Goal: Check status: Check status

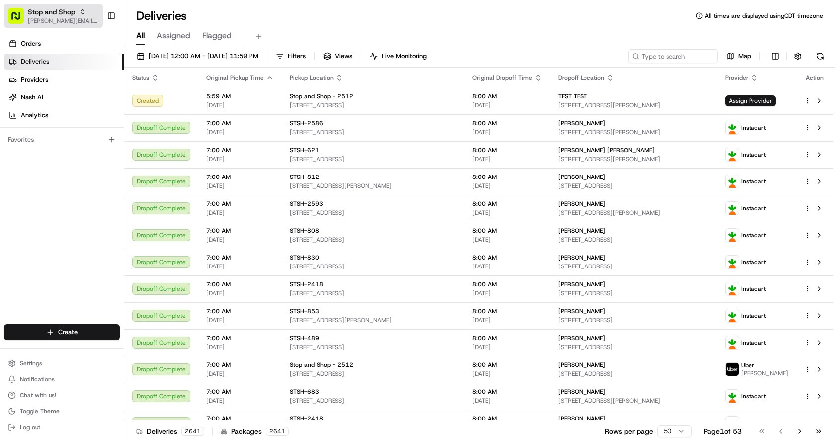
click at [70, 19] on span "[PERSON_NAME][EMAIL_ADDRESS][PERSON_NAME][DOMAIN_NAME]" at bounding box center [63, 21] width 71 height 8
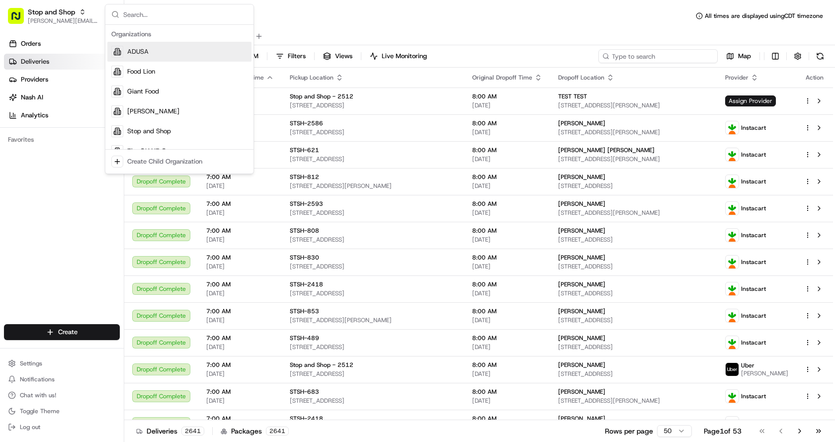
click at [663, 57] on input at bounding box center [657, 56] width 119 height 14
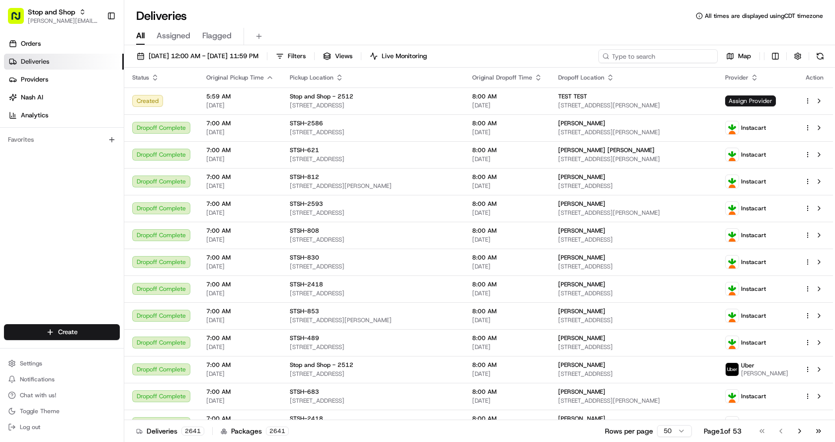
paste input "m701766893"
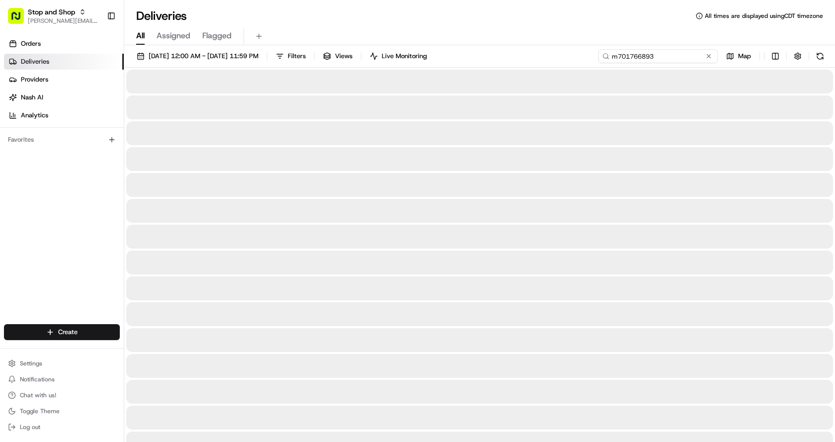
type input "m701766893"
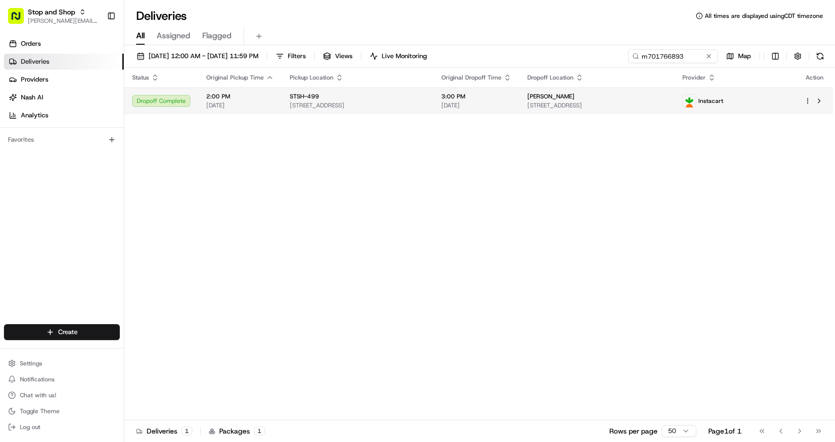
click at [247, 106] on span "[DATE]" at bounding box center [240, 105] width 68 height 8
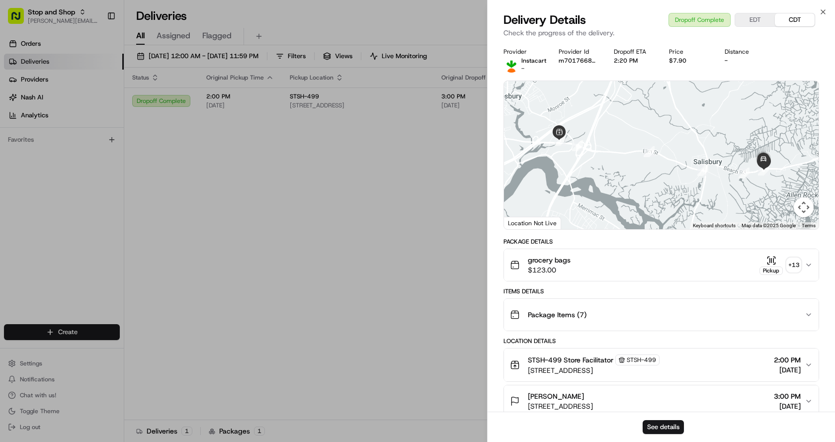
click at [650, 296] on div "Items Details Package Items ( 7 )" at bounding box center [661, 309] width 316 height 44
click at [719, 311] on div "Package Items ( 7 )" at bounding box center [657, 315] width 295 height 20
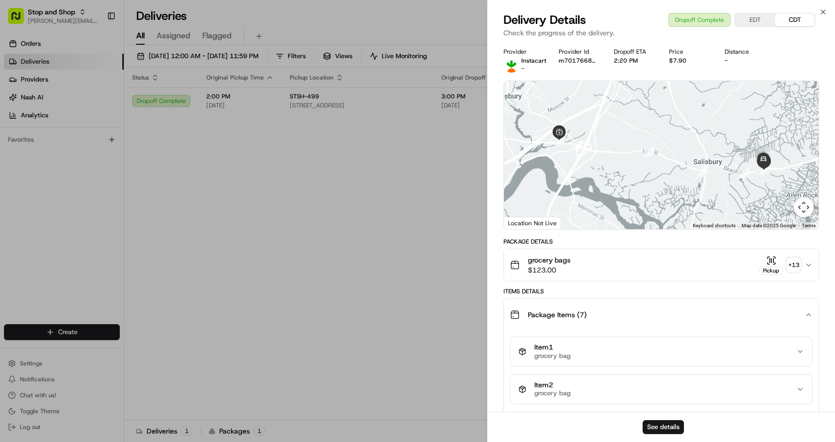
click at [760, 263] on div "Pickup" at bounding box center [770, 264] width 23 height 19
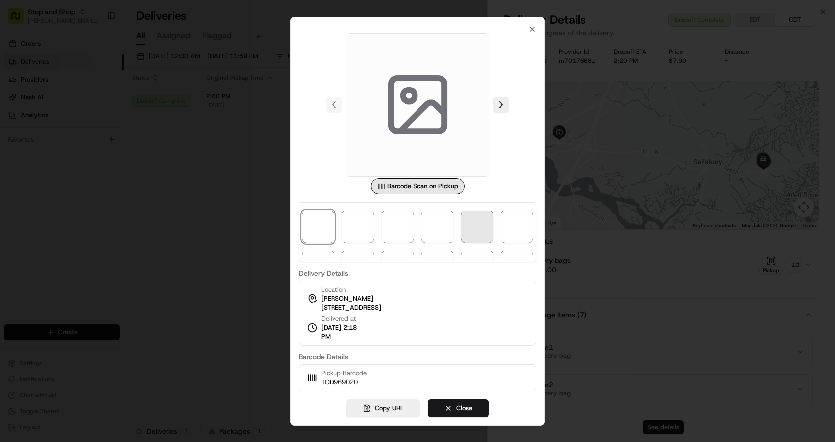
scroll to position [69, 0]
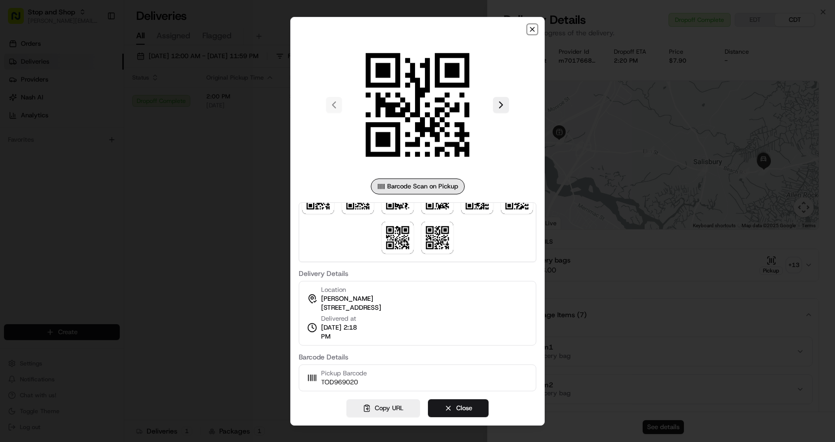
click at [532, 31] on icon "button" at bounding box center [532, 29] width 8 height 8
